Goal: Information Seeking & Learning: Understand process/instructions

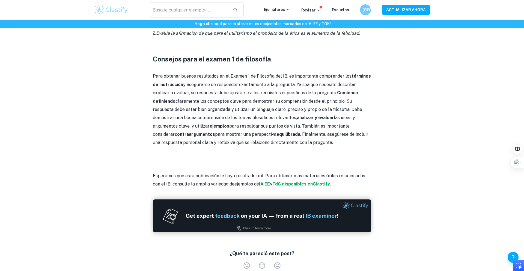
scroll to position [542, 0]
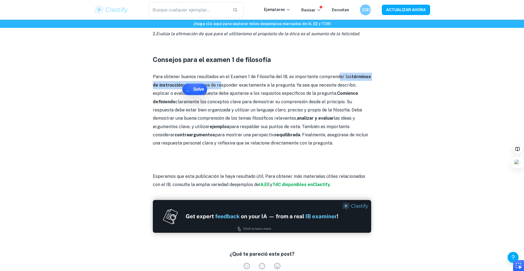
drag, startPoint x: 343, startPoint y: 66, endPoint x: 218, endPoint y: 80, distance: 125.7
click at [218, 80] on p "Para obtener buenos resultados en el Examen 1 de Filosofía del IB, es important…" at bounding box center [262, 110] width 218 height 75
click at [200, 73] on p "Para obtener buenos resultados en el Examen 1 de Filosofía del IB, es important…" at bounding box center [262, 110] width 218 height 75
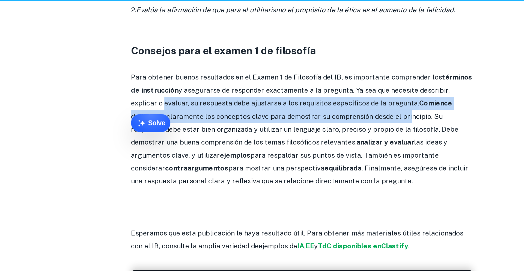
drag, startPoint x: 155, startPoint y: 85, endPoint x: 305, endPoint y: 93, distance: 149.7
click at [305, 93] on p "Para obtener buenos resultados en el Examen 1 de Filosofía del IB, es important…" at bounding box center [262, 110] width 218 height 75
click at [305, 99] on font "claramente los conceptos clave para demostrar su comprensión desde el principio…" at bounding box center [257, 110] width 209 height 22
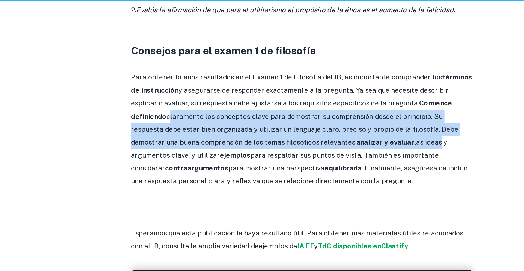
drag, startPoint x: 153, startPoint y: 95, endPoint x: 305, endPoint y: 106, distance: 152.1
click at [305, 107] on p "Para obtener buenos resultados en el Examen 1 de Filosofía del IB, es important…" at bounding box center [262, 110] width 218 height 75
click at [305, 106] on p "Para obtener buenos resultados en el Examen 1 de Filosofía del IB, es important…" at bounding box center [262, 110] width 218 height 75
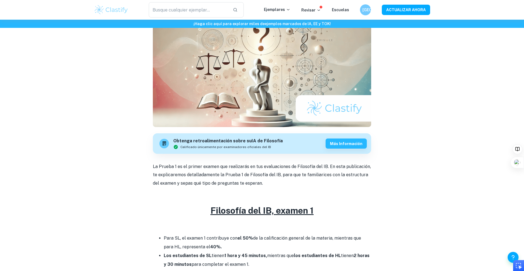
scroll to position [63, 0]
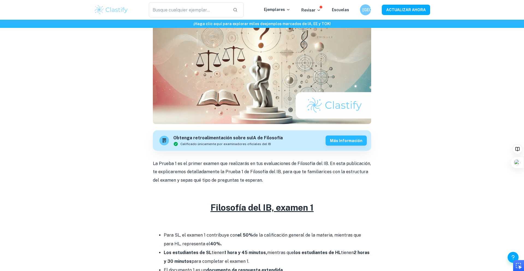
click at [248, 210] on font "Filosofía del IB, examen 1" at bounding box center [261, 207] width 103 height 10
click at [285, 210] on font "Filosofía del IB, examen 1" at bounding box center [261, 207] width 103 height 10
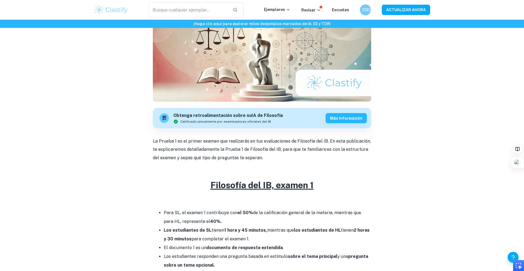
scroll to position [88, 0]
